Goal: Information Seeking & Learning: Learn about a topic

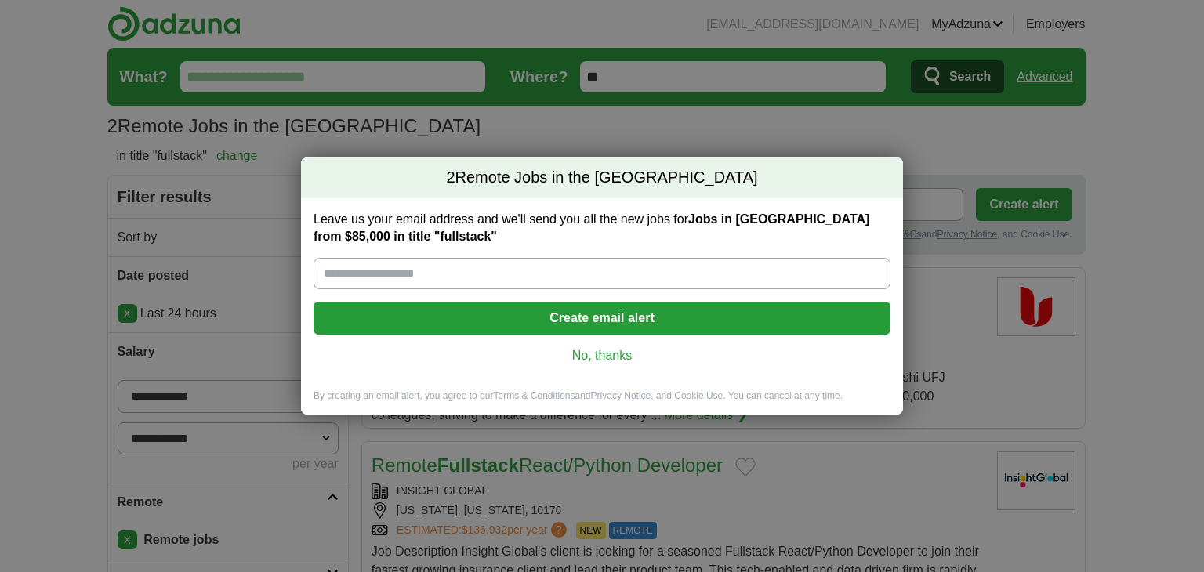
click at [602, 364] on div "Leave us your email address and we'll send you all the new jobs for Jobs in US …" at bounding box center [602, 293] width 602 height 191
click at [625, 363] on link "No, thanks" at bounding box center [602, 355] width 552 height 17
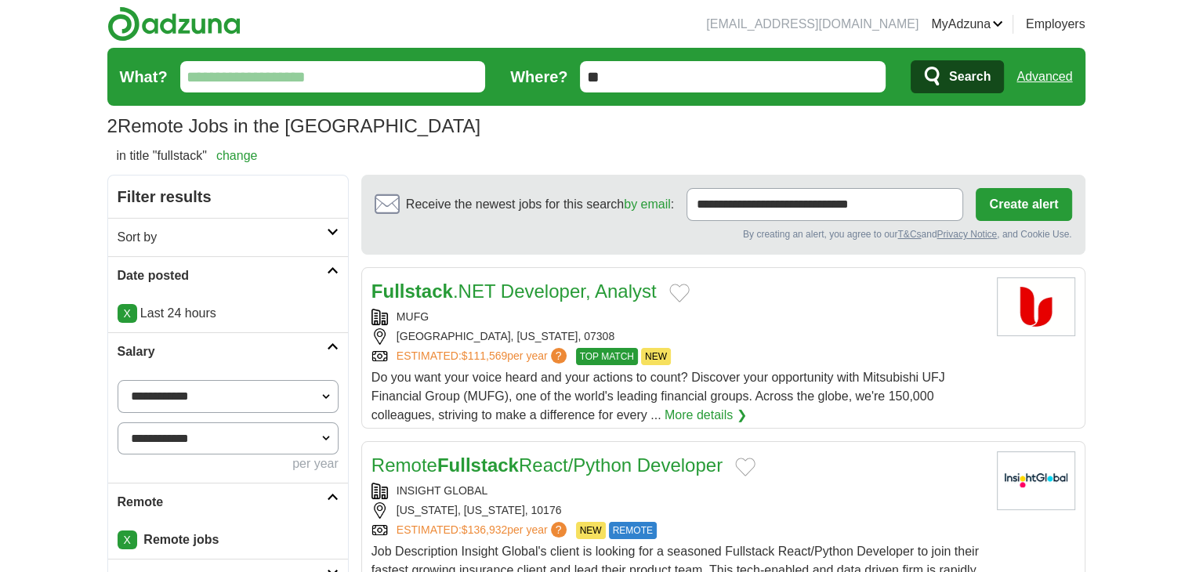
click at [1076, 69] on form "What? Where? ** Search Advanced" at bounding box center [596, 77] width 978 height 58
click at [1051, 79] on link "Advanced" at bounding box center [1045, 76] width 56 height 31
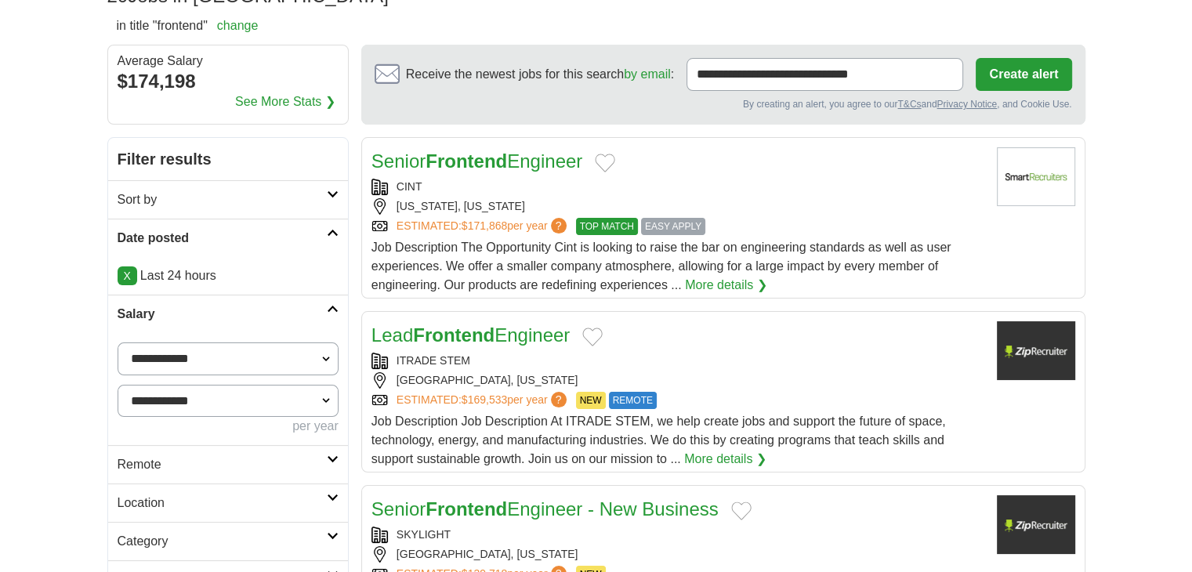
click at [154, 469] on h2 "Remote" at bounding box center [222, 464] width 209 height 19
click at [143, 495] on link "Remote jobs" at bounding box center [153, 501] width 71 height 13
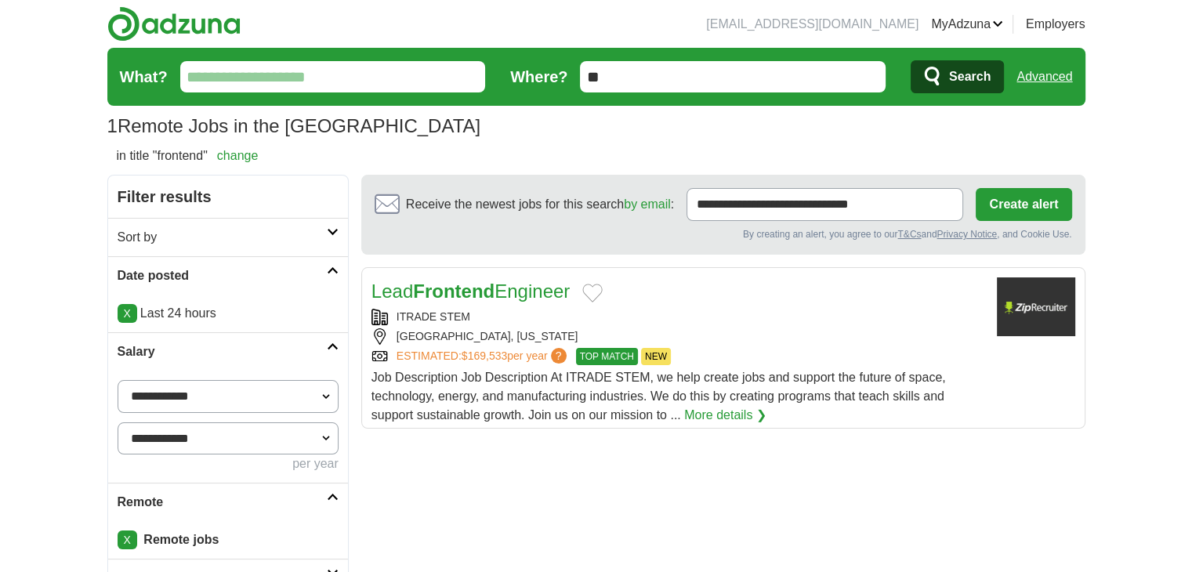
click at [1044, 83] on link "Advanced" at bounding box center [1045, 76] width 56 height 31
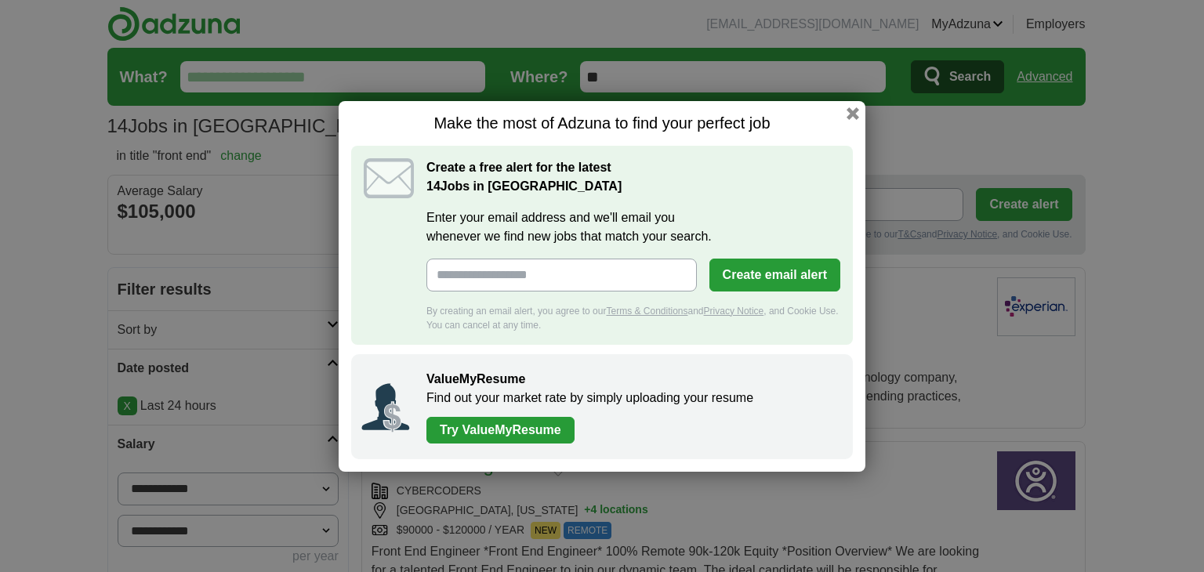
click at [858, 104] on div "Make the most of Adzuna to find your perfect job Create a free alert for the la…" at bounding box center [602, 286] width 527 height 371
click at [855, 112] on button "button" at bounding box center [852, 112] width 17 height 17
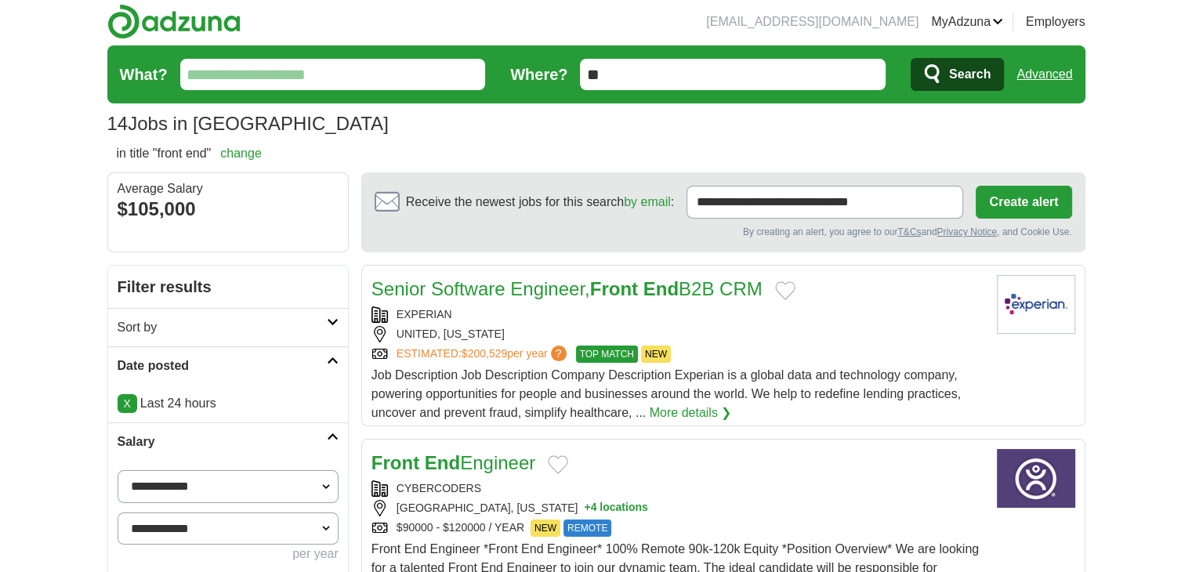
scroll to position [261, 0]
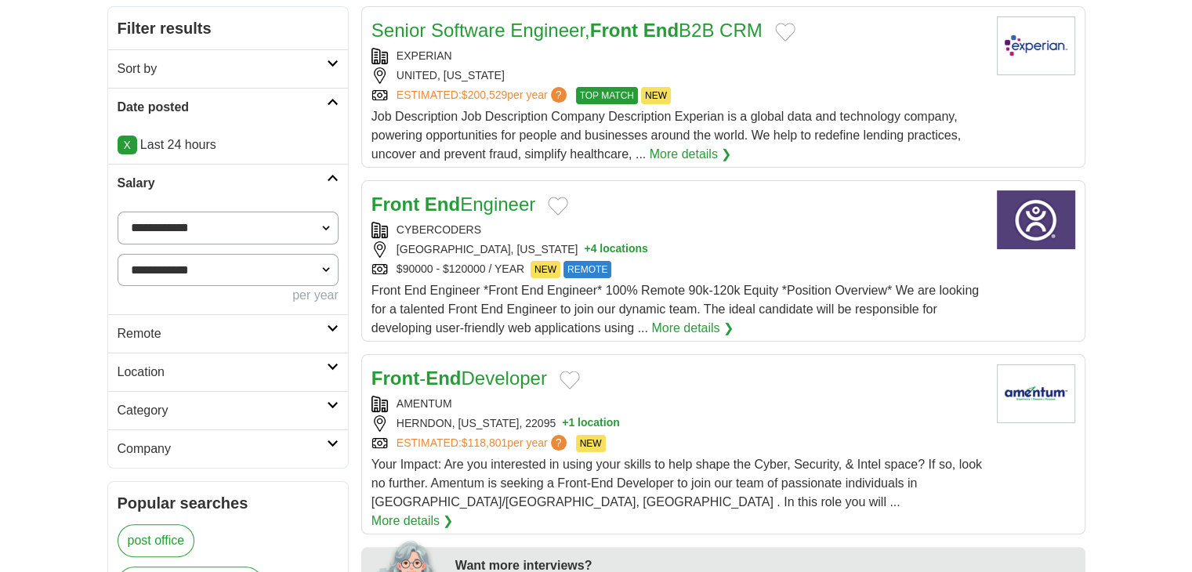
click at [171, 344] on link "Remote" at bounding box center [228, 333] width 240 height 38
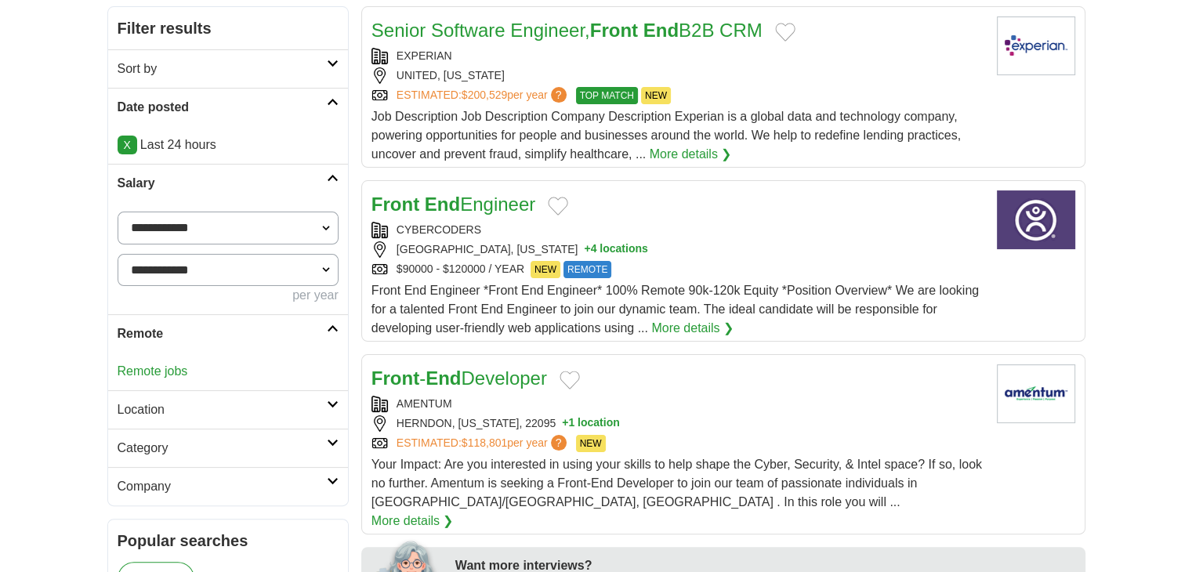
click at [170, 368] on link "Remote jobs" at bounding box center [153, 371] width 71 height 13
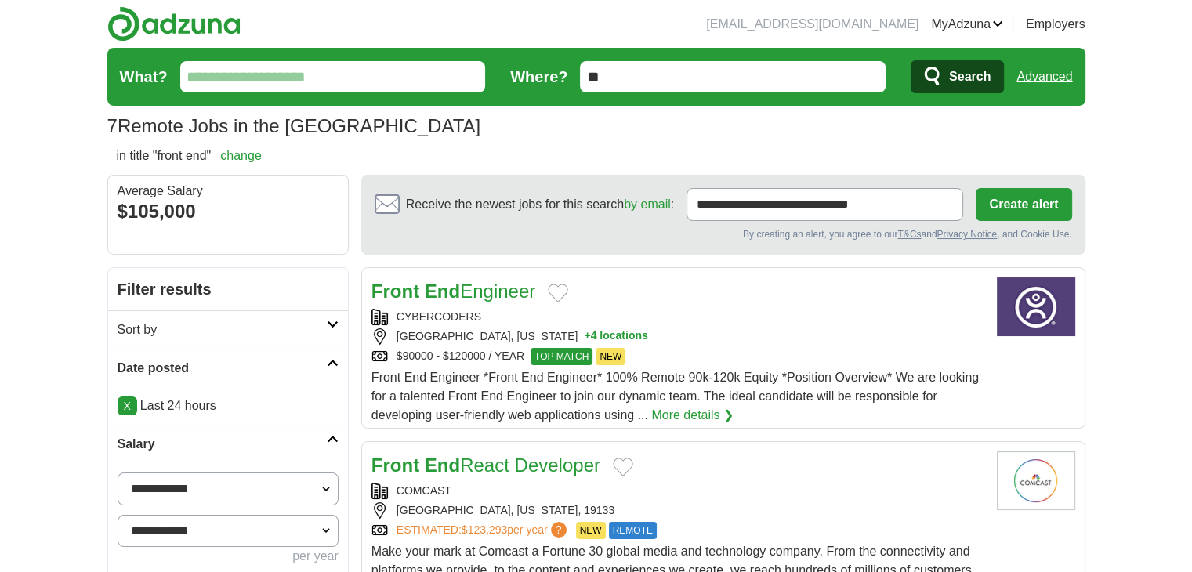
click at [1063, 74] on link "Advanced" at bounding box center [1045, 76] width 56 height 31
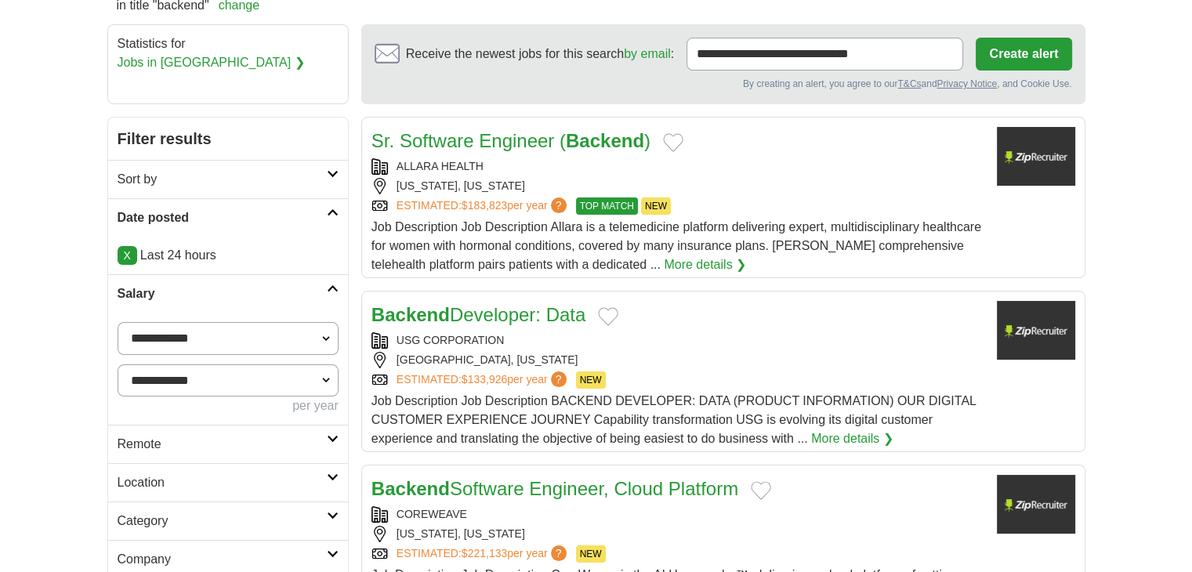
scroll to position [392, 0]
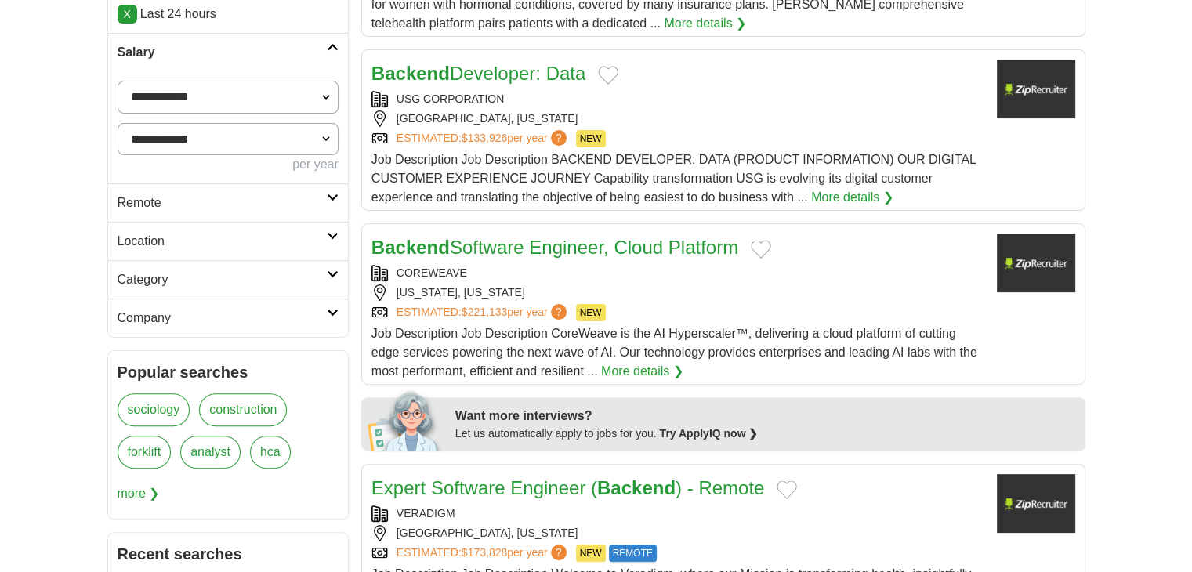
drag, startPoint x: 136, startPoint y: 191, endPoint x: 137, endPoint y: 200, distance: 9.4
click at [136, 191] on link "Remote" at bounding box center [228, 202] width 240 height 38
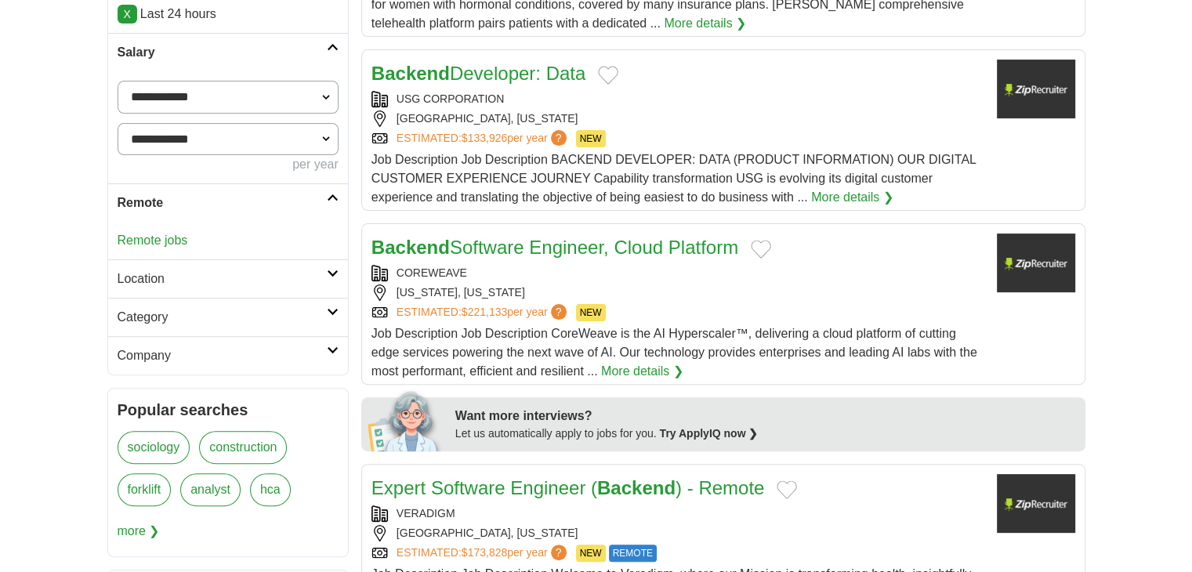
click at [140, 237] on link "Remote jobs" at bounding box center [153, 240] width 71 height 13
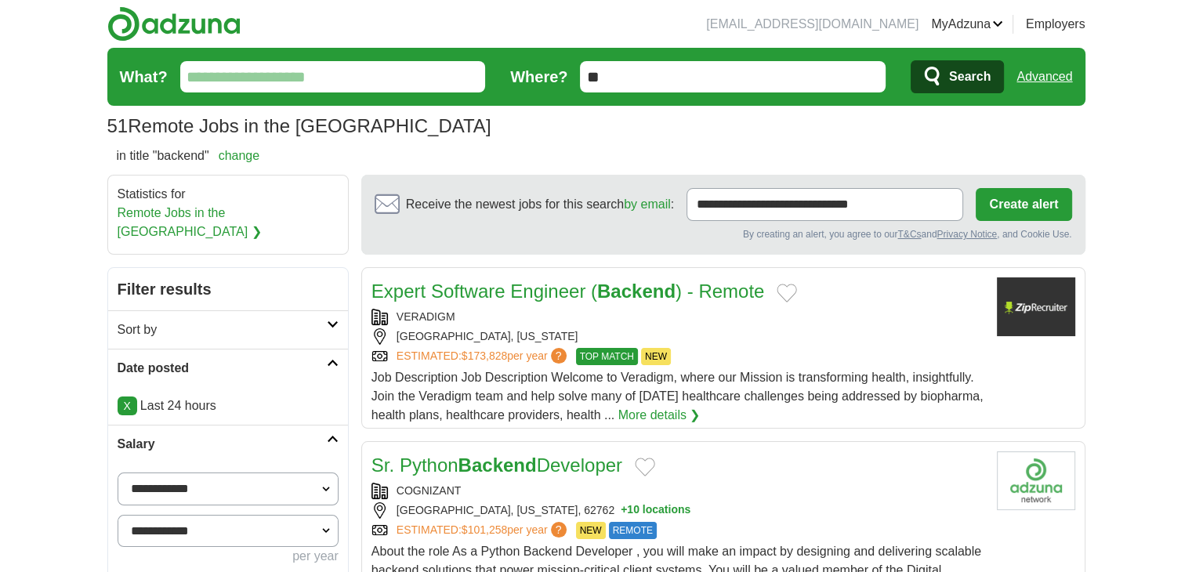
click at [1051, 74] on link "Advanced" at bounding box center [1045, 76] width 56 height 31
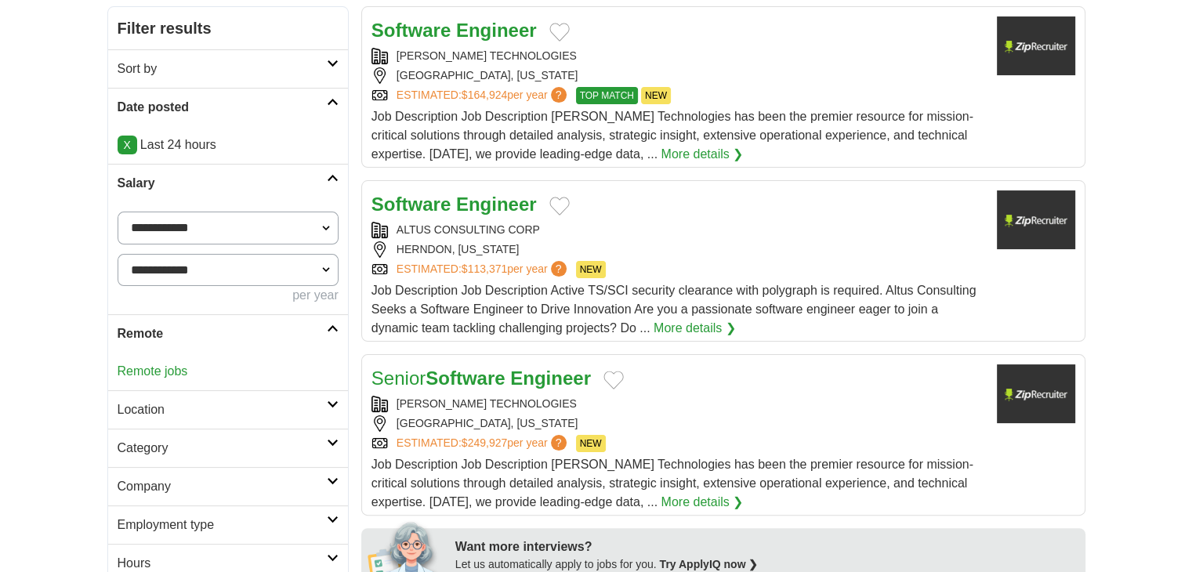
click at [158, 381] on div "Remote jobs" at bounding box center [228, 372] width 240 height 38
click at [168, 374] on link "Remote jobs" at bounding box center [153, 371] width 71 height 13
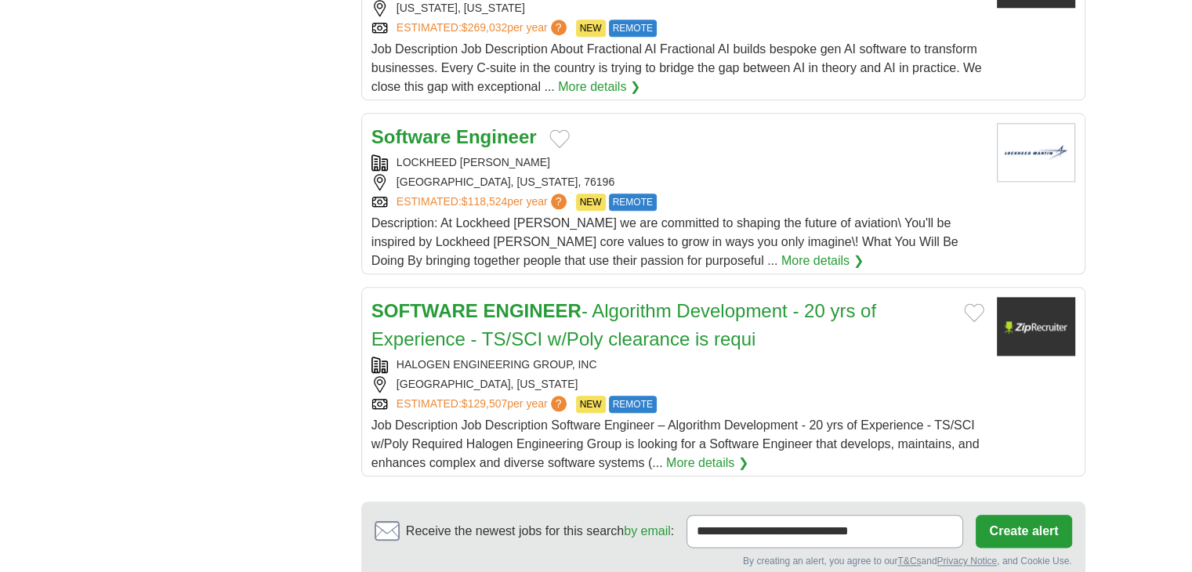
scroll to position [1829, 0]
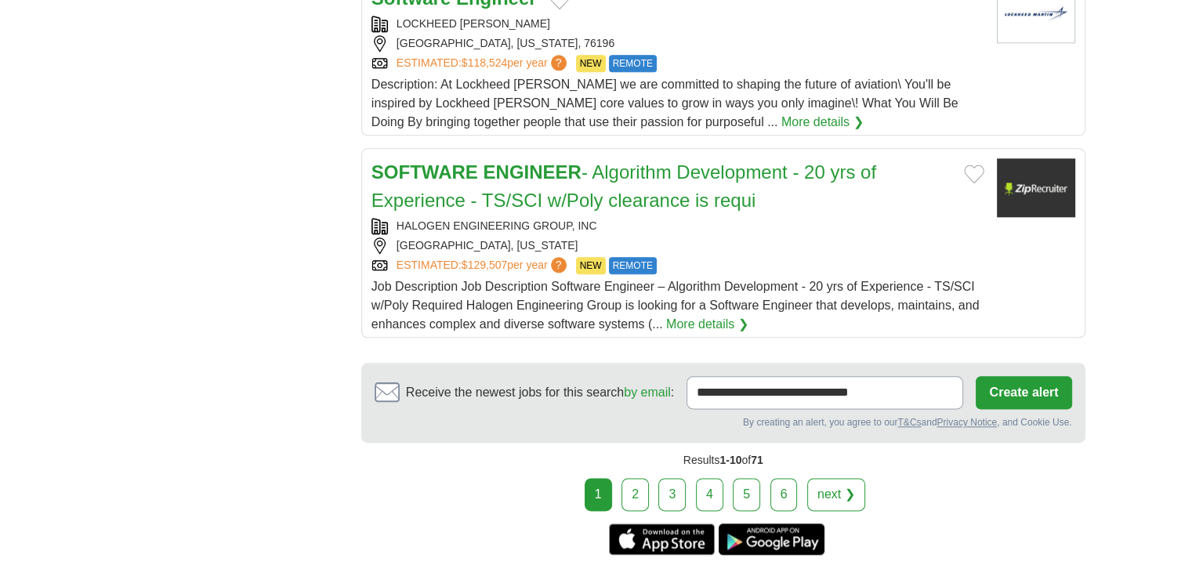
click at [638, 484] on link "2" at bounding box center [635, 494] width 27 height 33
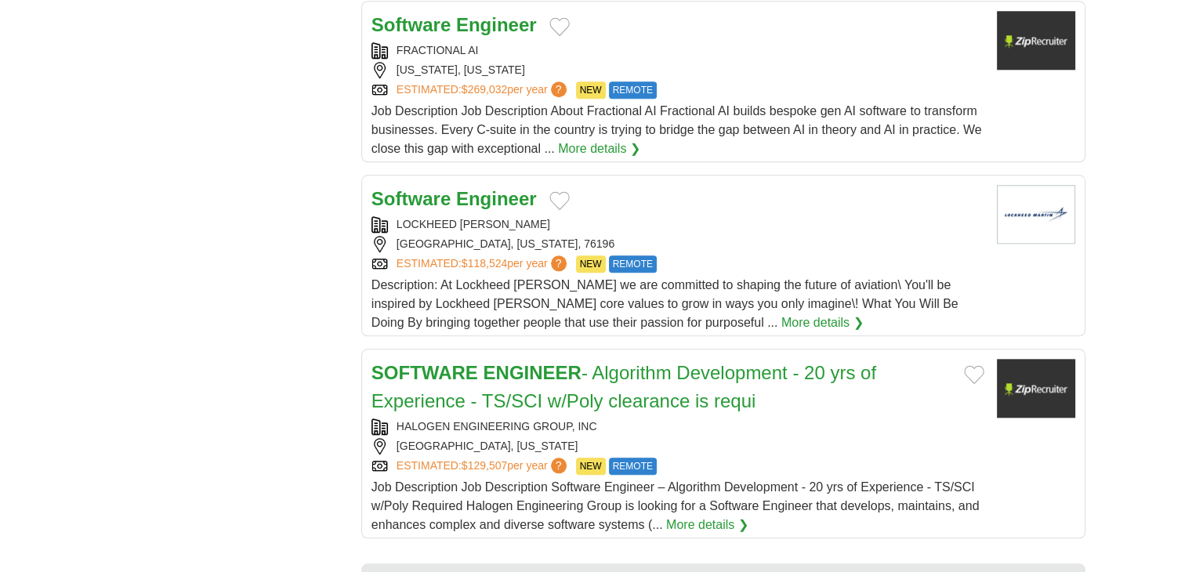
scroll to position [1568, 0]
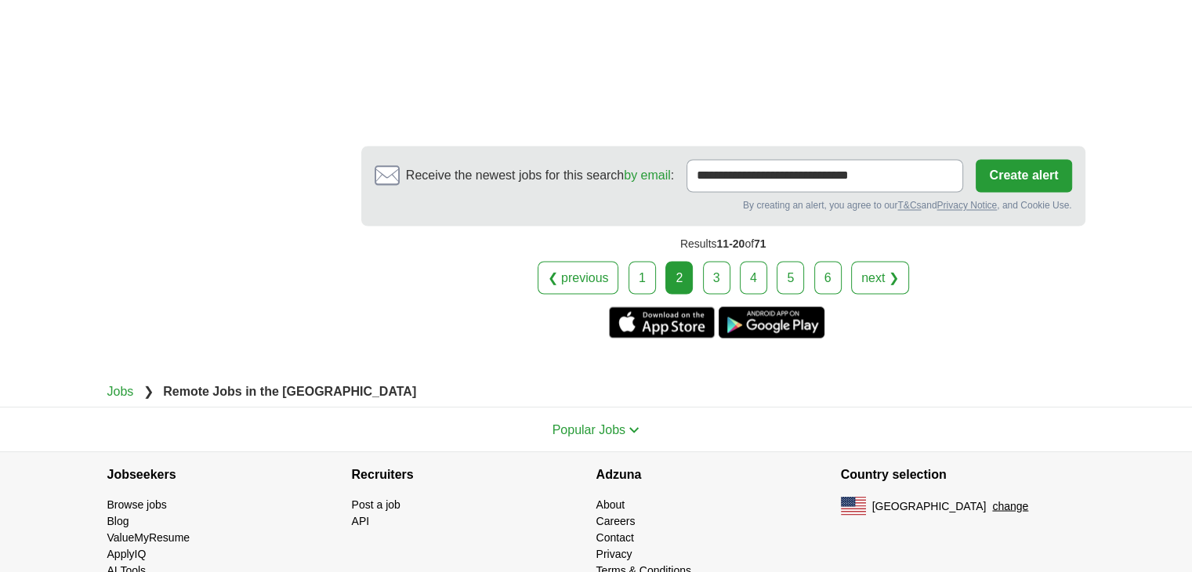
scroll to position [2780, 0]
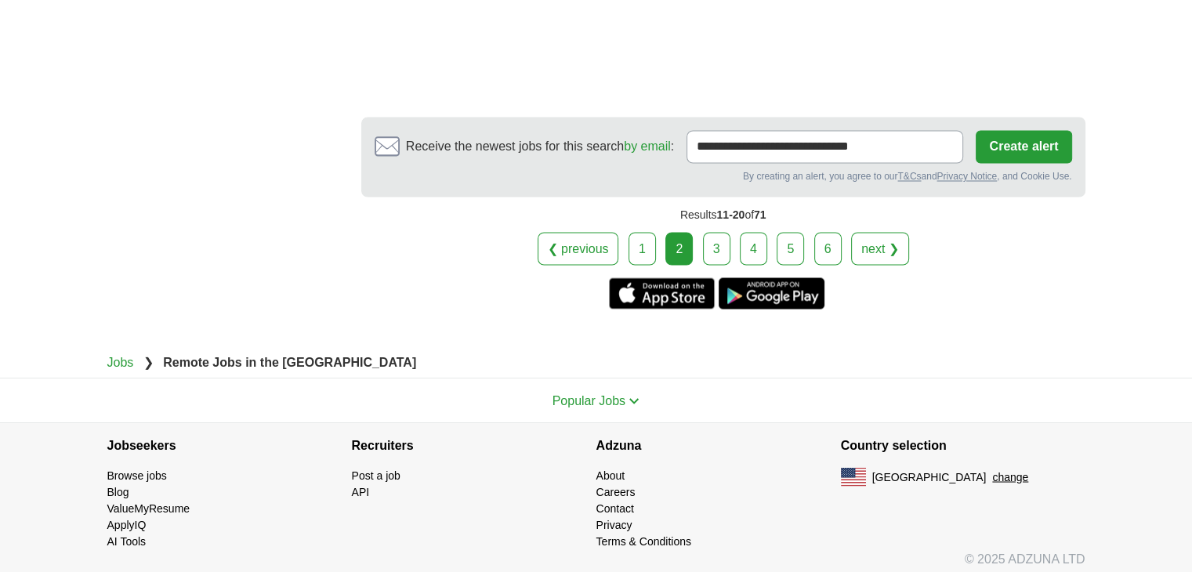
click at [717, 245] on link "3" at bounding box center [716, 248] width 27 height 33
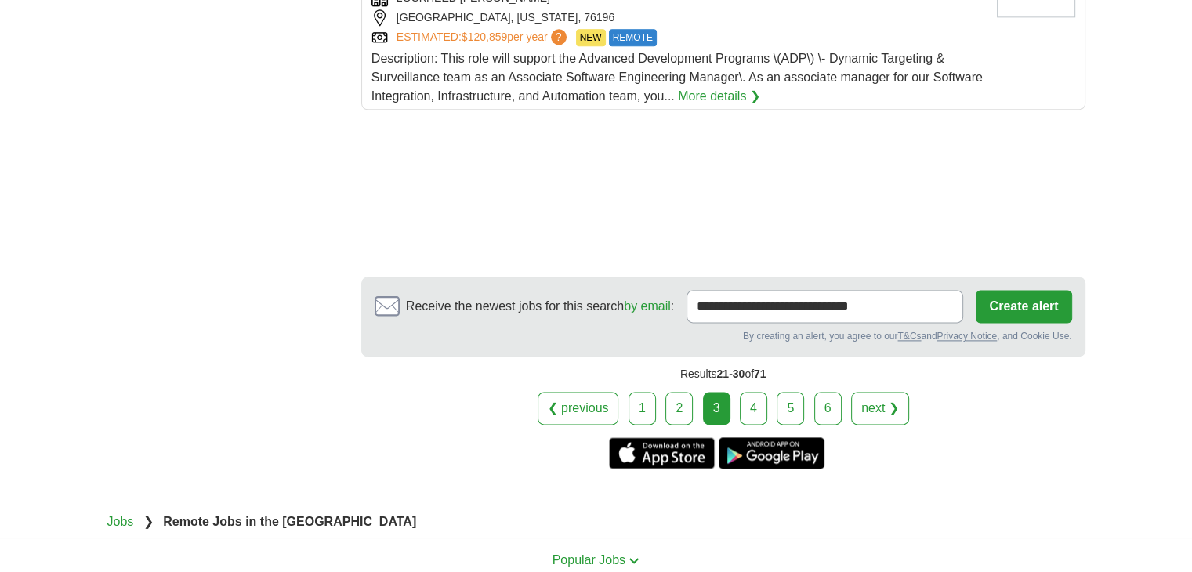
scroll to position [2189, 0]
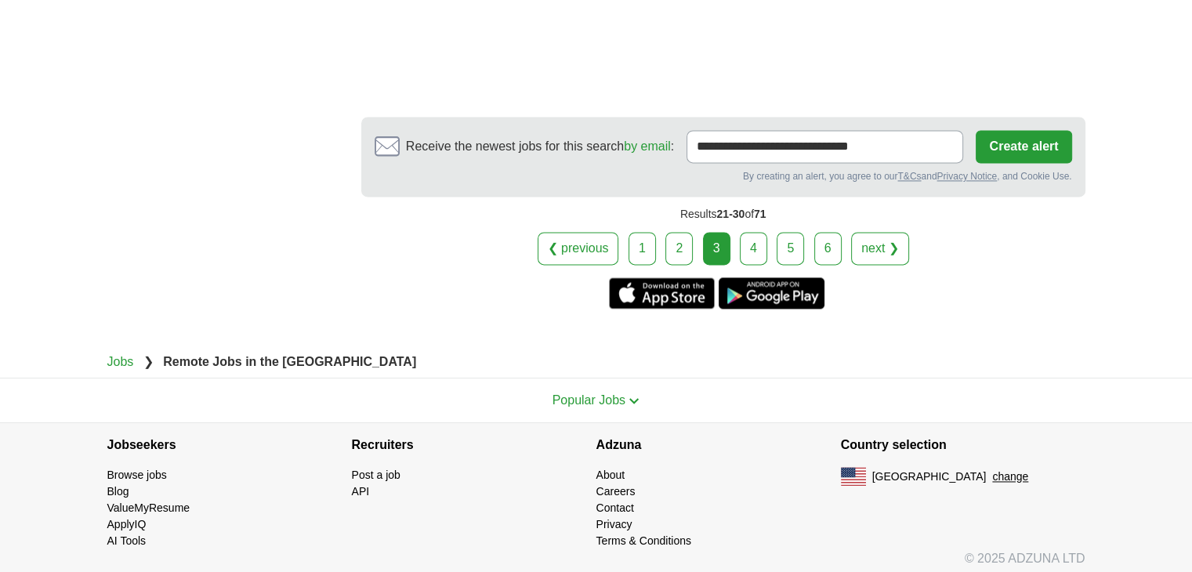
click at [753, 238] on link "4" at bounding box center [753, 248] width 27 height 33
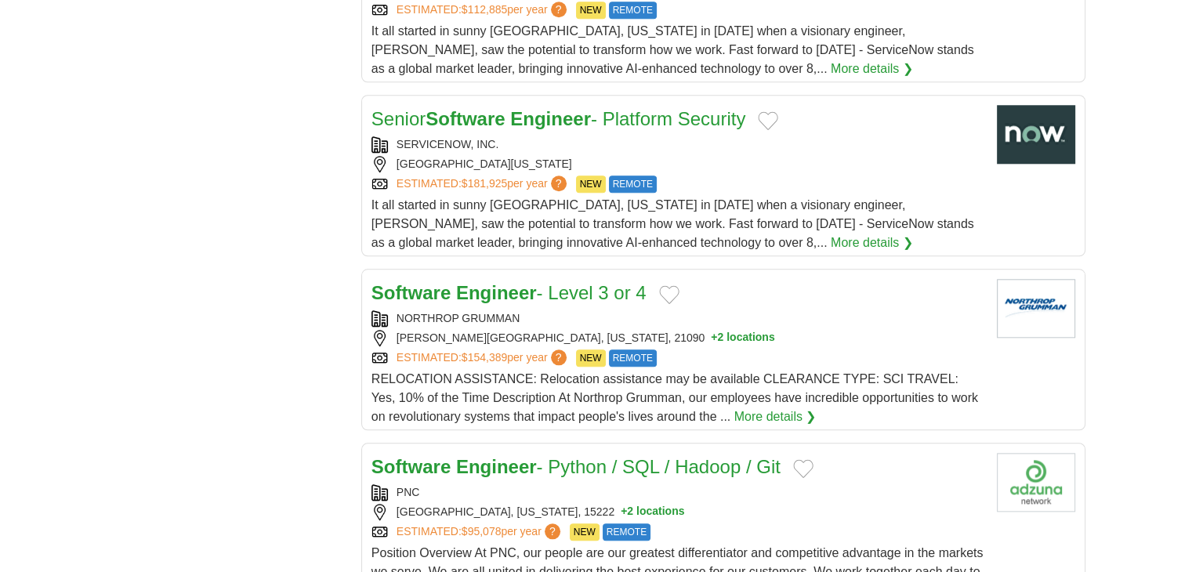
scroll to position [1698, 0]
